Goal: Check status: Check status

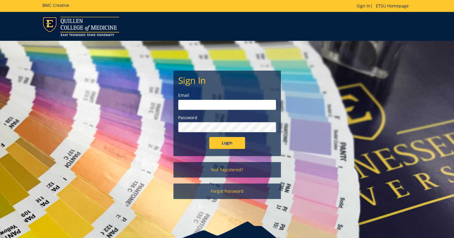
click at [249, 104] on input "email" at bounding box center [227, 105] width 98 height 10
type input "sprinklesg@etsu.edu"
click at [209, 137] on input "Login" at bounding box center [227, 143] width 36 height 12
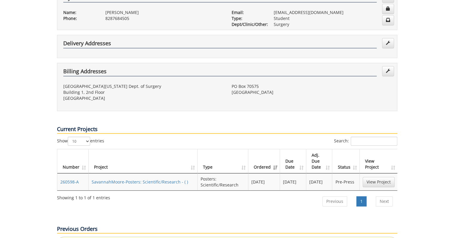
scroll to position [128, 0]
click at [126, 179] on link "SavannahMoore-Posters: Scientific/Research - ( )" at bounding box center [140, 182] width 96 height 6
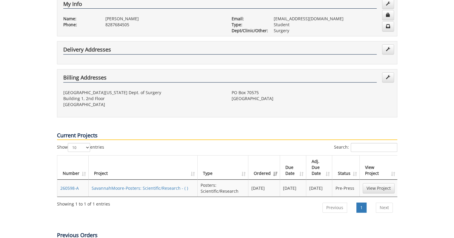
scroll to position [121, 0]
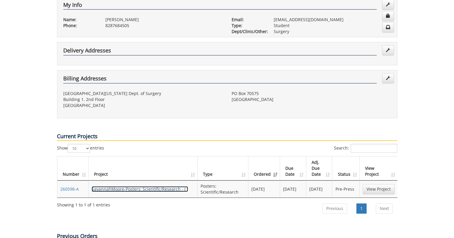
click at [121, 186] on link "SavannahMoore-Posters: Scientific/Research - ( )" at bounding box center [140, 189] width 96 height 6
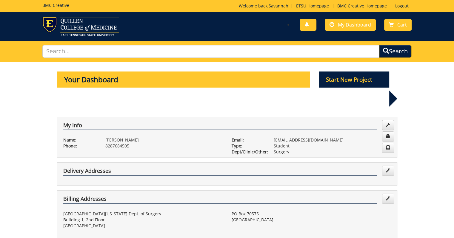
scroll to position [123, 0]
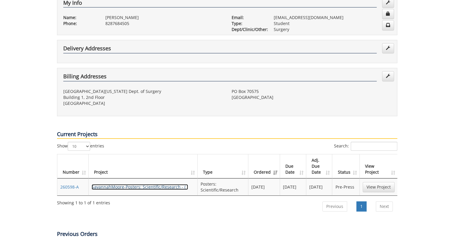
click at [126, 186] on link "SavannahMoore-Posters: Scientific/Research - ( )" at bounding box center [140, 187] width 96 height 6
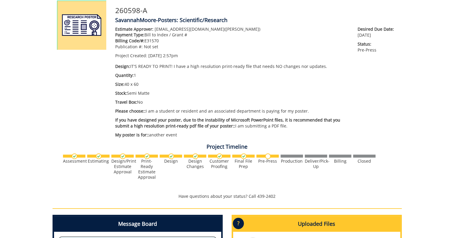
scroll to position [80, 0]
